Goal: Find specific page/section: Find specific page/section

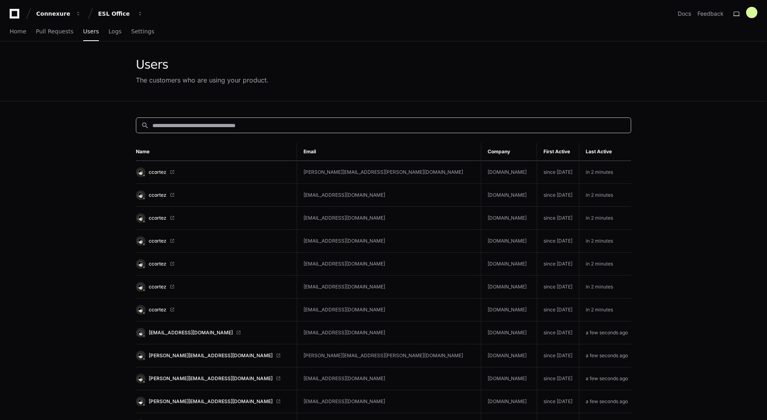
click at [189, 123] on input at bounding box center [389, 125] width 474 height 8
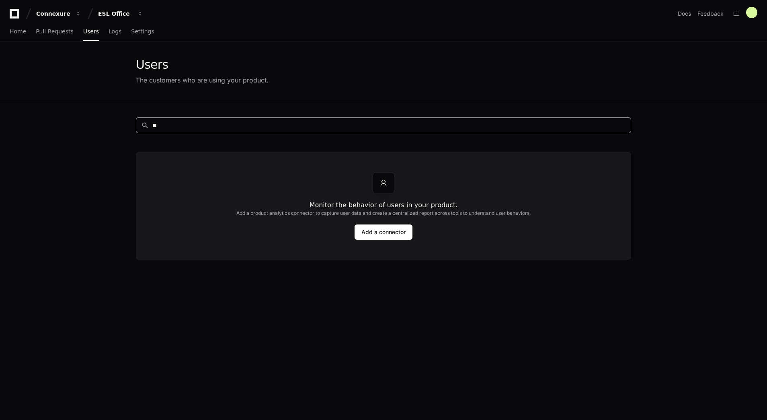
type input "*"
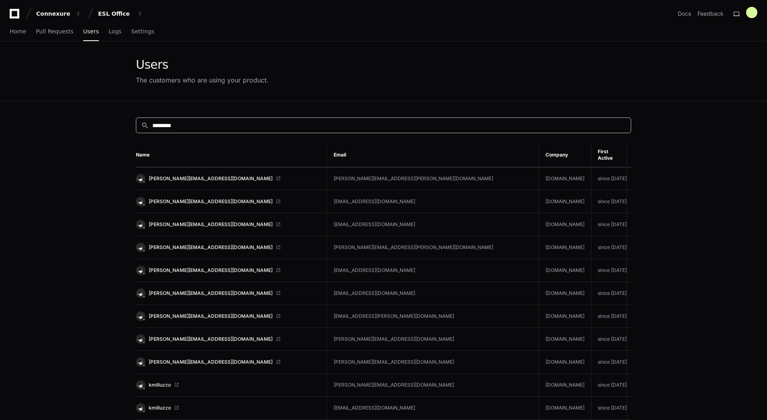
type input "*********"
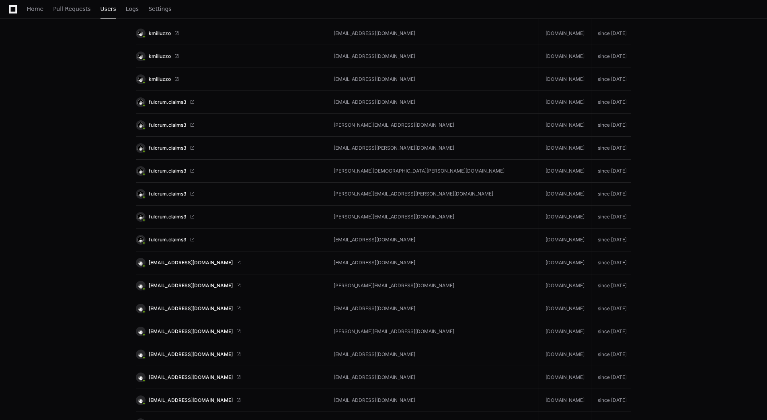
scroll to position [603, 0]
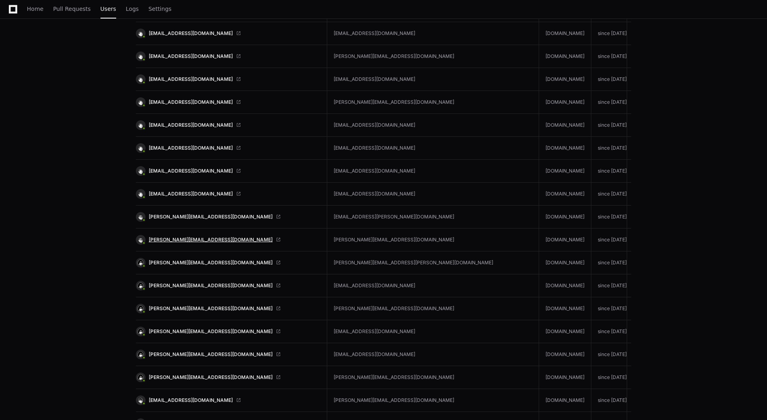
click at [191, 236] on span "[PERSON_NAME][EMAIL_ADDRESS][DOMAIN_NAME]" at bounding box center [211, 239] width 124 height 6
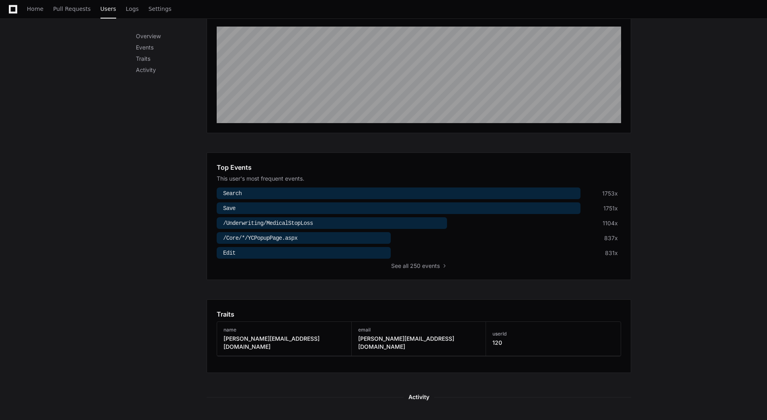
scroll to position [167, 0]
